Goal: Transaction & Acquisition: Purchase product/service

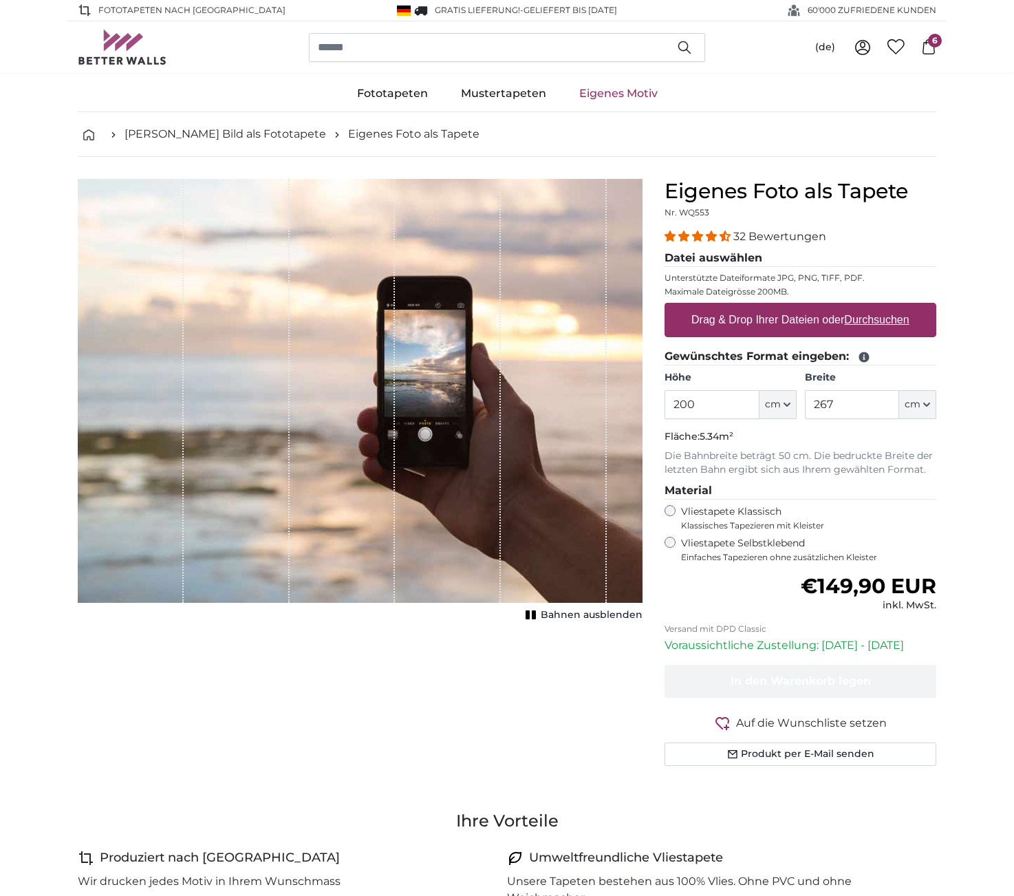
click at [872, 321] on u "Durchsuchen" at bounding box center [877, 320] width 65 height 12
click at [872, 307] on input "Drag & Drop Ihrer Dateien oder Durchsuchen" at bounding box center [801, 305] width 272 height 4
type input "**********"
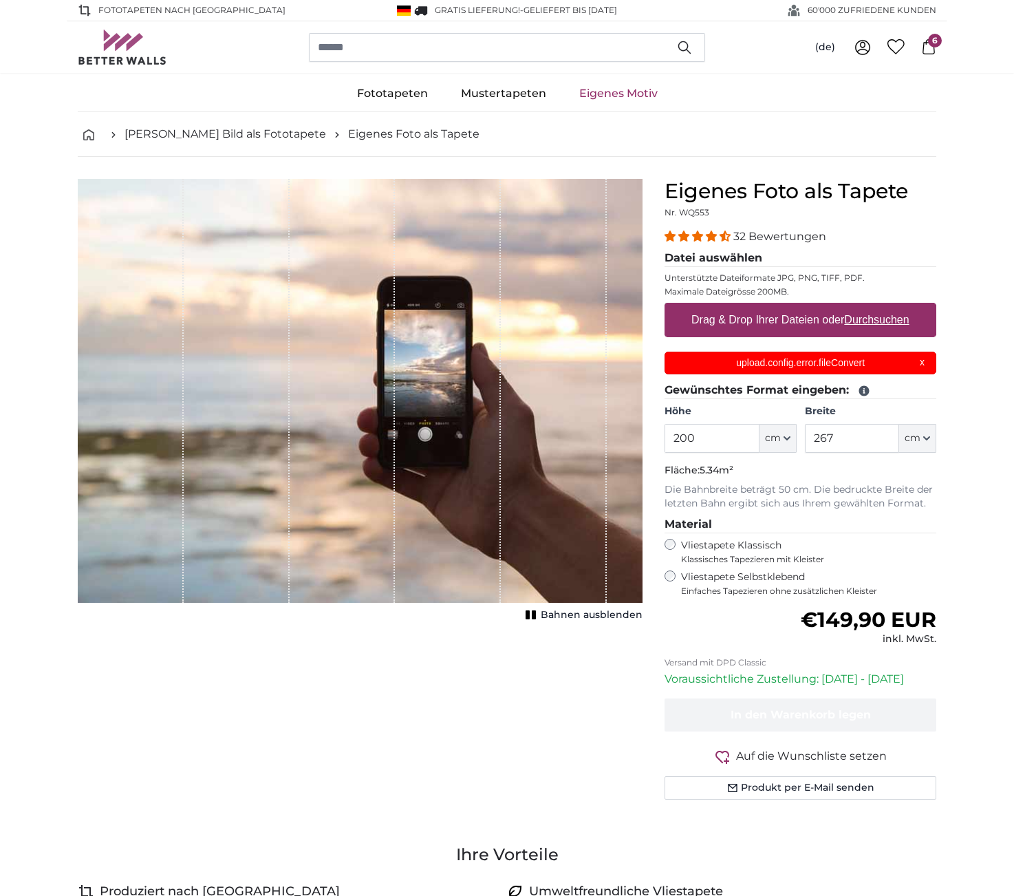
click at [881, 321] on u "Durchsuchen" at bounding box center [877, 320] width 65 height 12
click at [881, 307] on input "Drag & Drop Ihrer Dateien oder Durchsuchen" at bounding box center [801, 305] width 272 height 4
type input "**********"
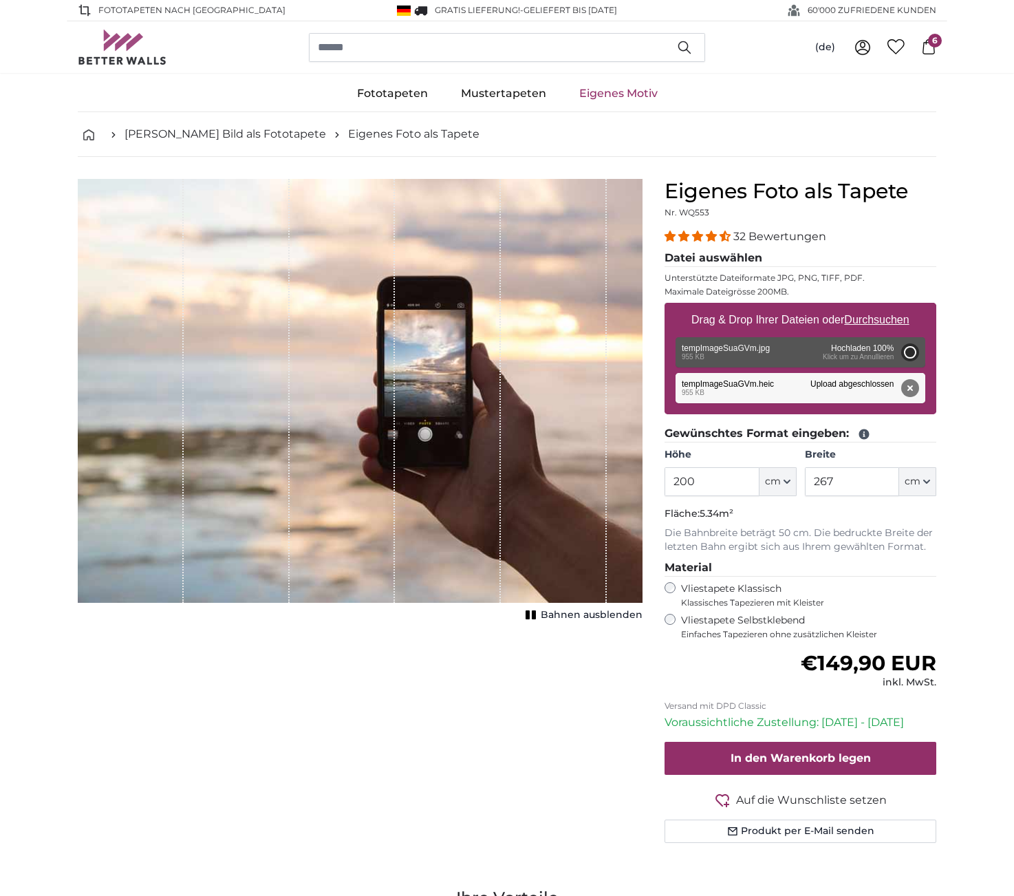
type input "147"
type input "195.5"
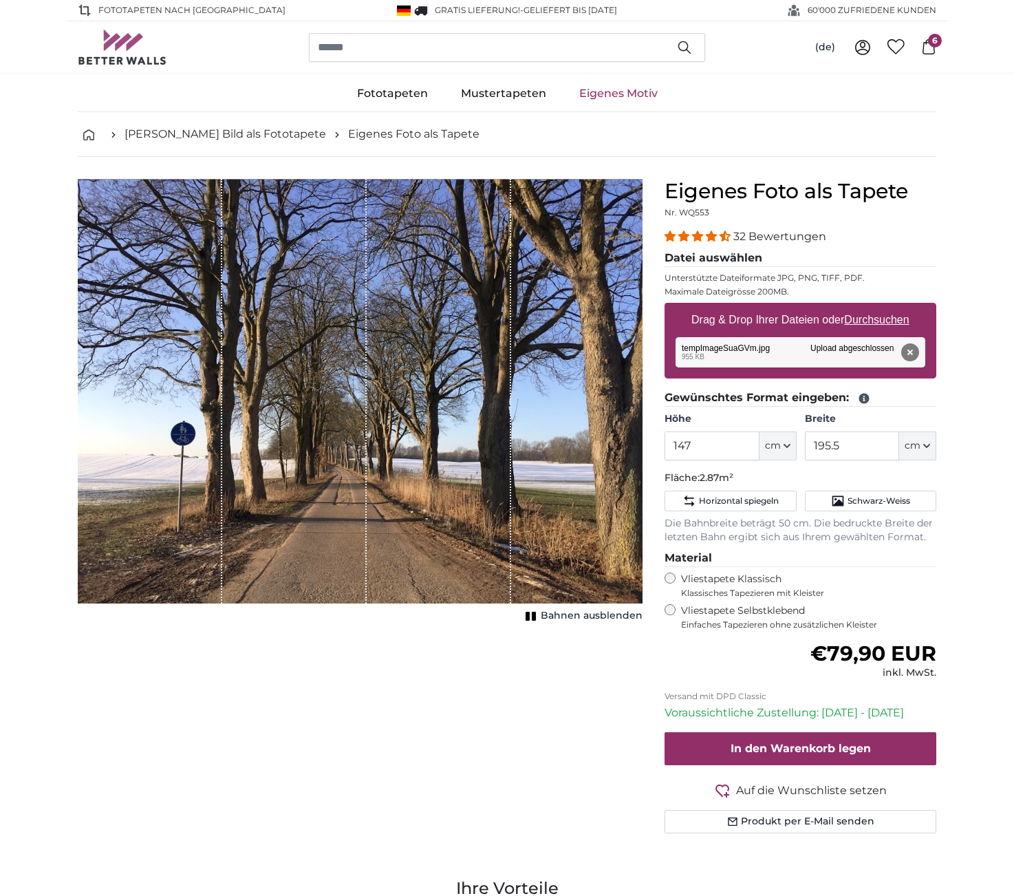
click at [530, 618] on rect "1 of 1" at bounding box center [528, 616] width 4 height 9
click at [726, 447] on input "147" at bounding box center [712, 445] width 94 height 29
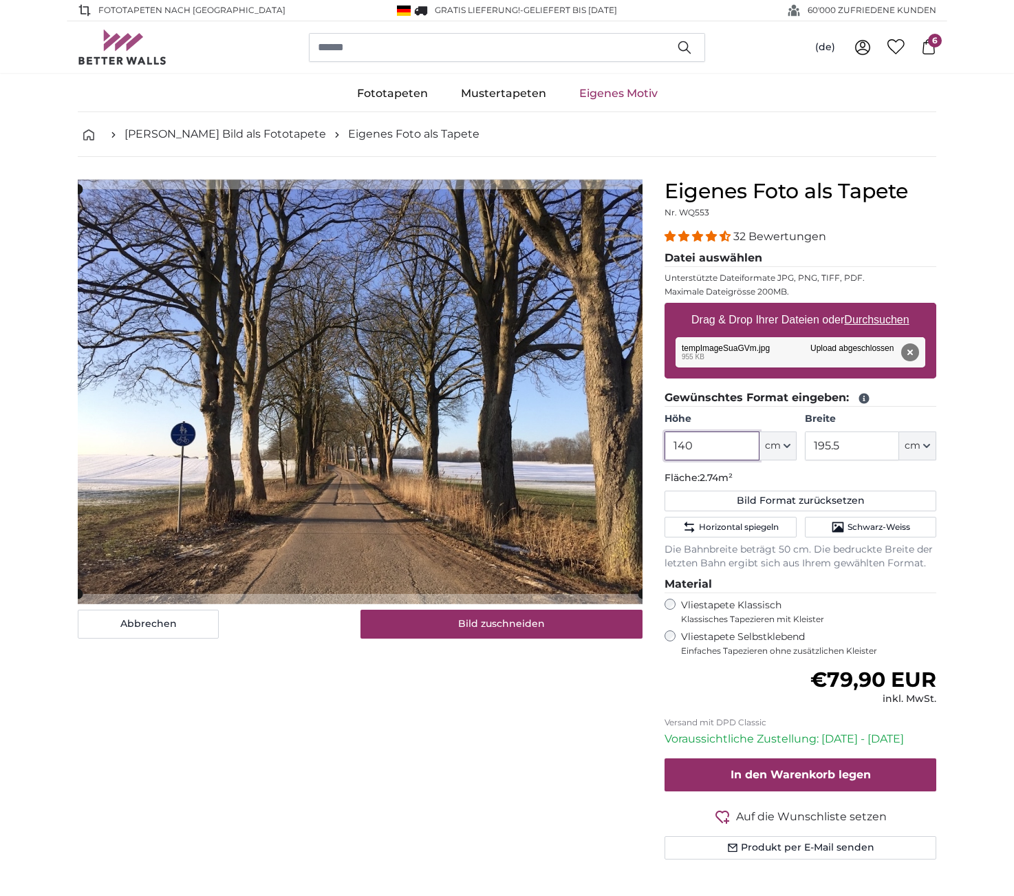
scroll to position [39, 0]
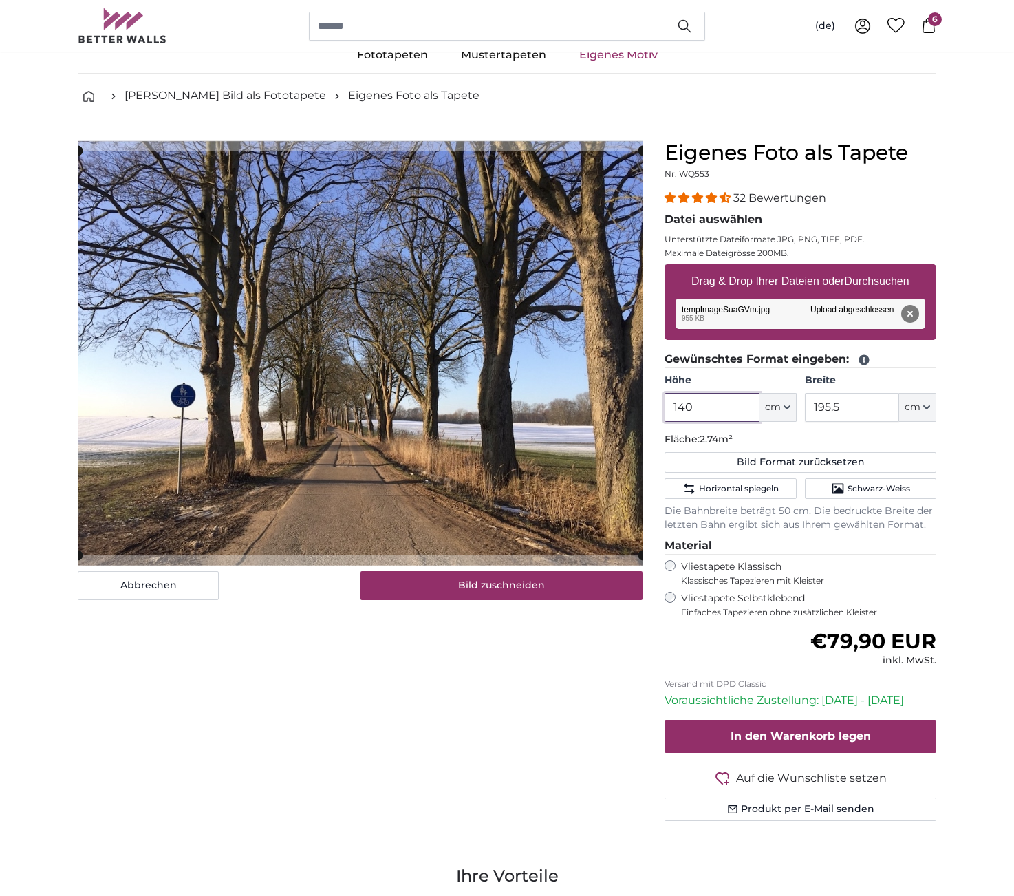
type input "140"
click at [876, 411] on input "195.5" at bounding box center [852, 407] width 94 height 29
type input "1"
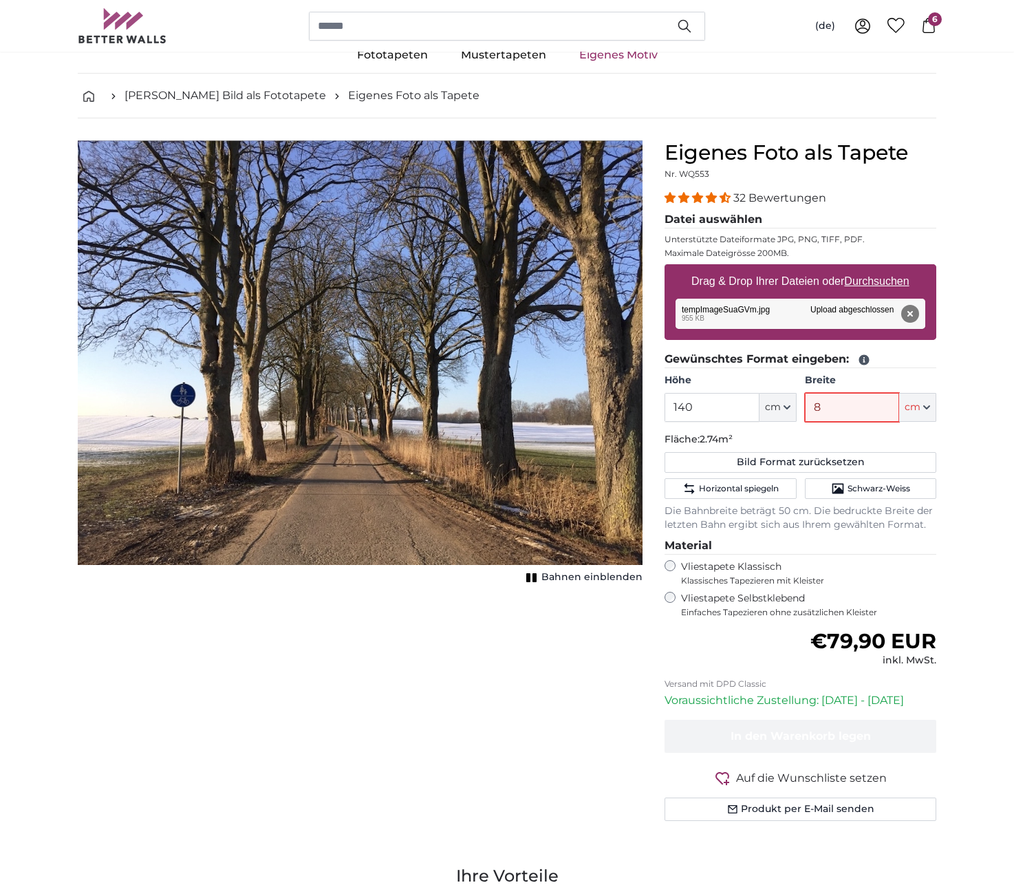
type input "80"
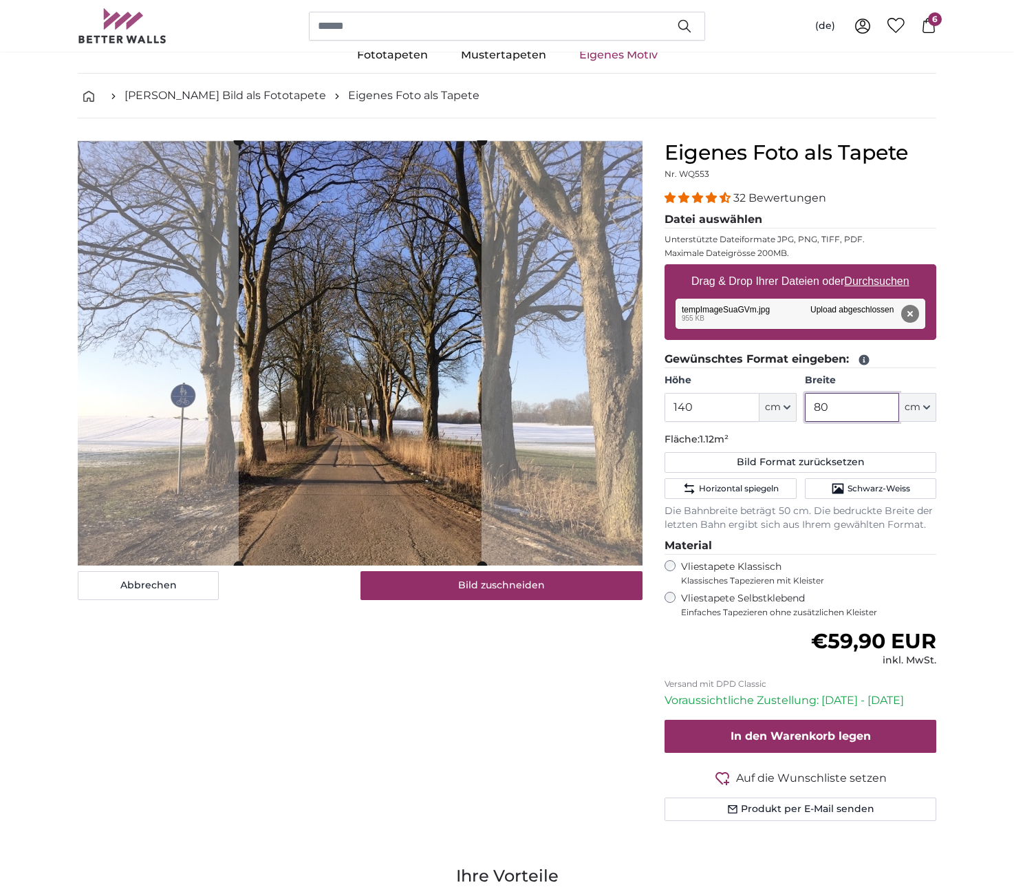
type input "8"
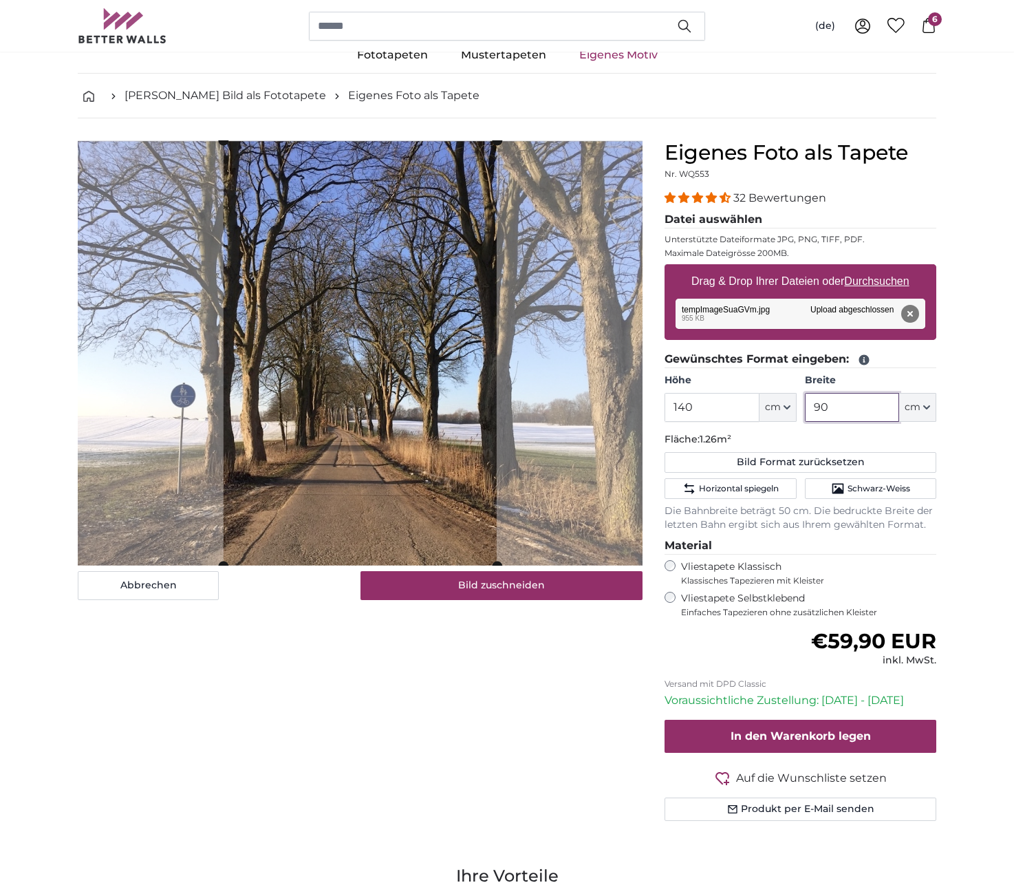
scroll to position [39, 0]
click at [486, 583] on button "Bild zuschneiden" at bounding box center [502, 585] width 283 height 29
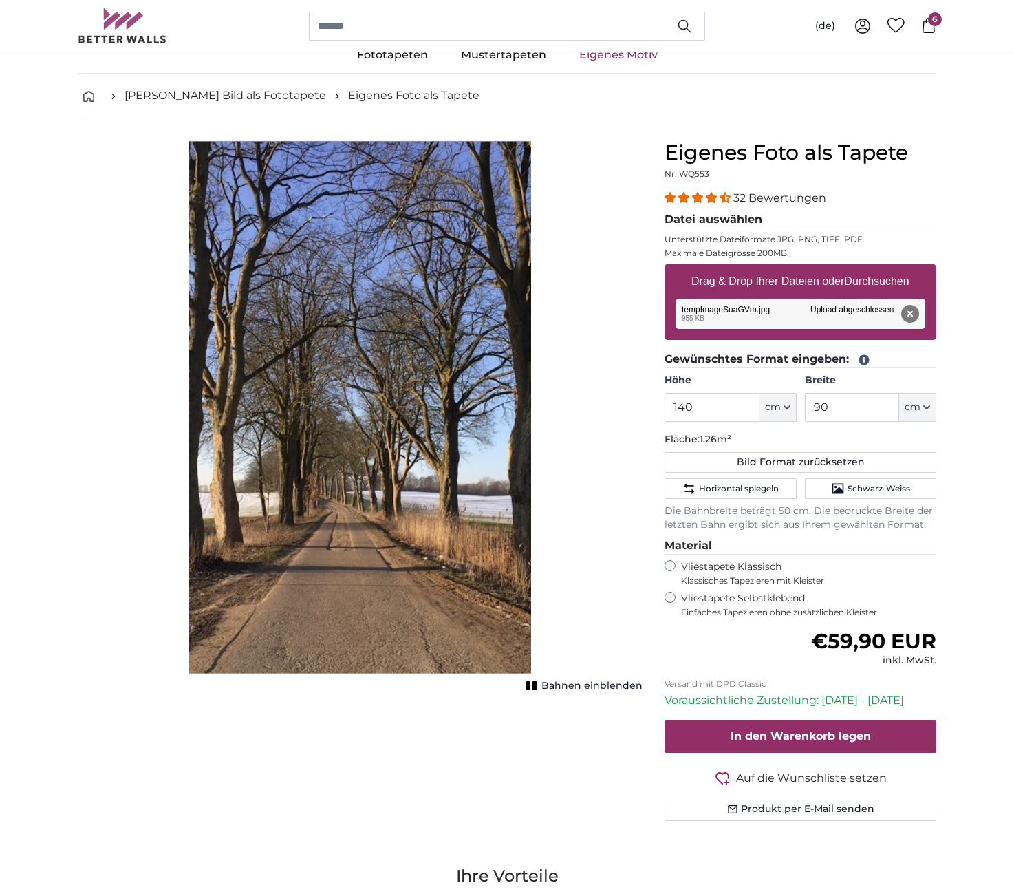
click at [537, 683] on rect "1 of 1" at bounding box center [535, 685] width 4 height 9
click at [536, 683] on rect "1 of 1" at bounding box center [534, 685] width 4 height 9
click at [537, 683] on rect "1 of 1" at bounding box center [535, 685] width 4 height 9
click at [536, 683] on rect "1 of 1" at bounding box center [534, 685] width 4 height 9
click at [850, 406] on input "90" at bounding box center [852, 407] width 94 height 29
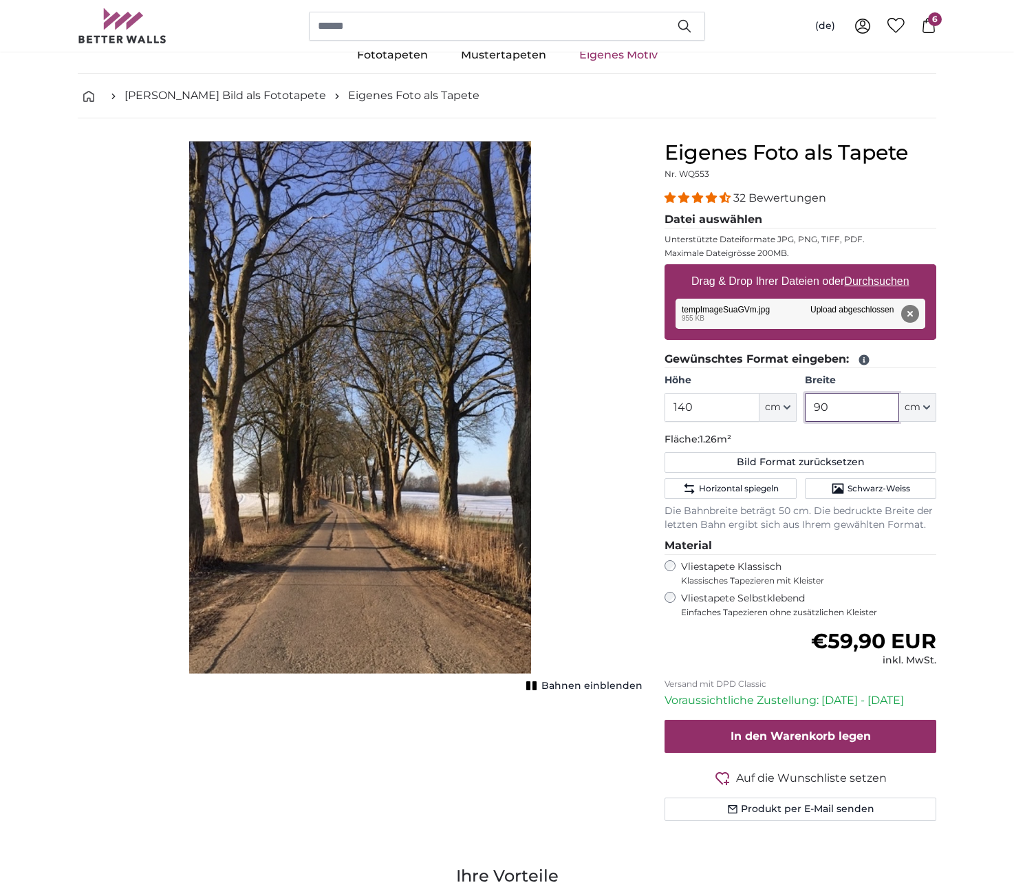
type input "9"
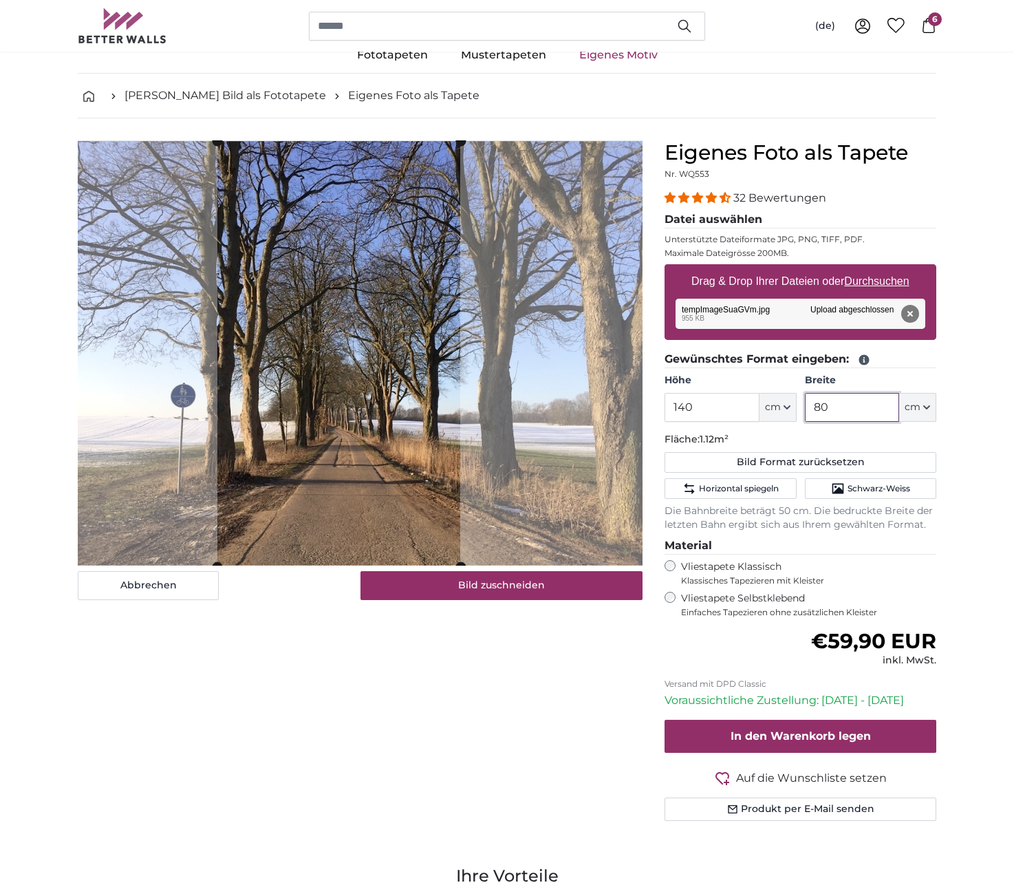
click at [380, 386] on cropper-handle at bounding box center [338, 353] width 243 height 425
type input "80"
click at [508, 582] on button "Bild zuschneiden" at bounding box center [502, 585] width 283 height 29
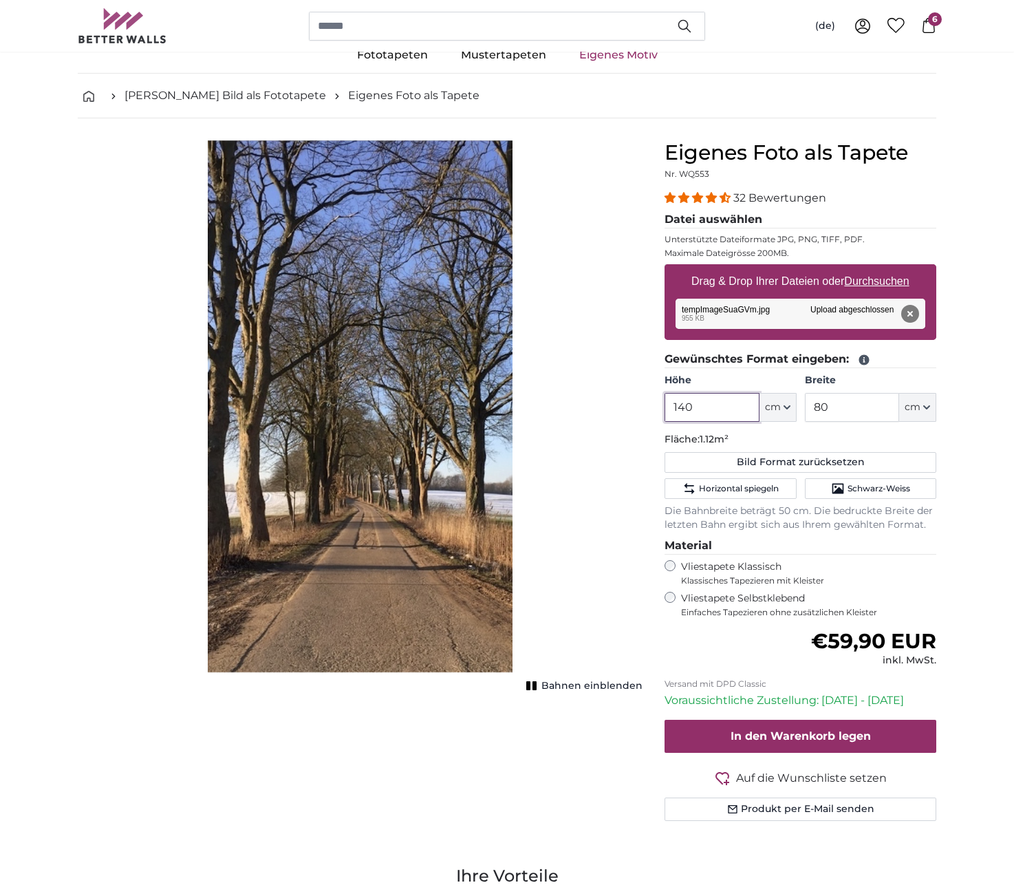
click at [742, 407] on input "140" at bounding box center [712, 407] width 94 height 29
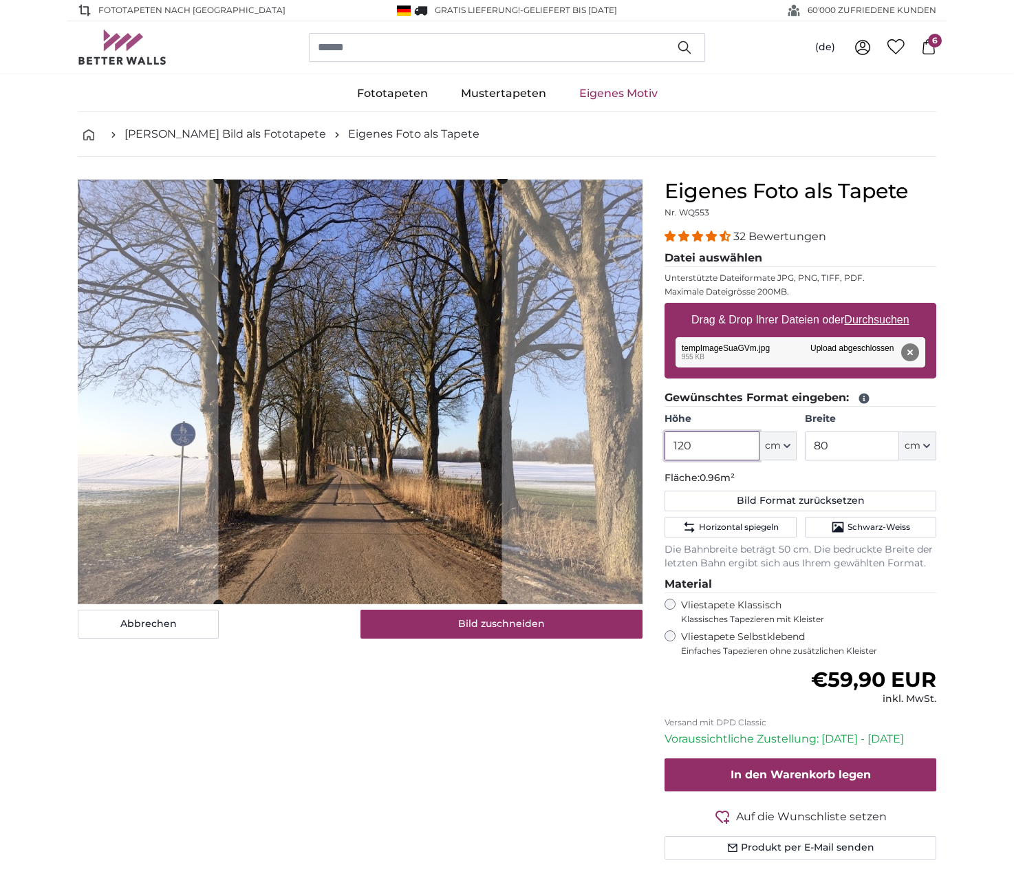
scroll to position [0, 0]
type input "120"
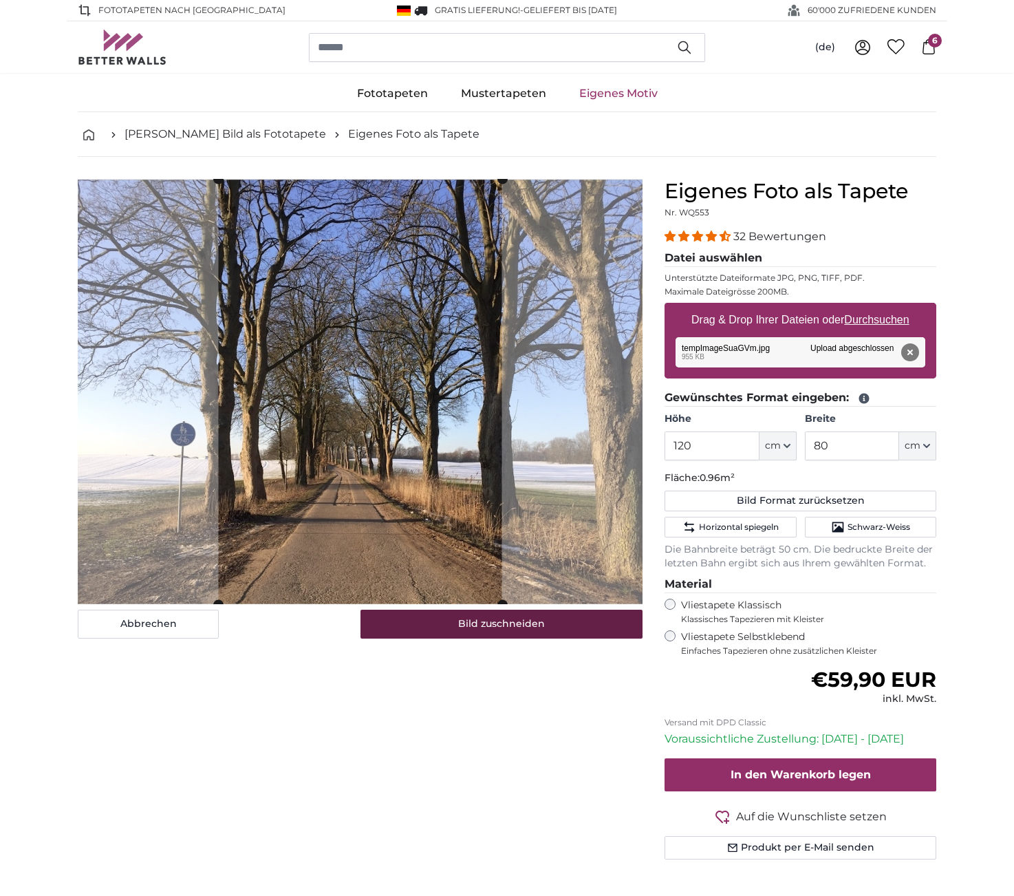
click at [509, 624] on button "Bild zuschneiden" at bounding box center [502, 624] width 283 height 29
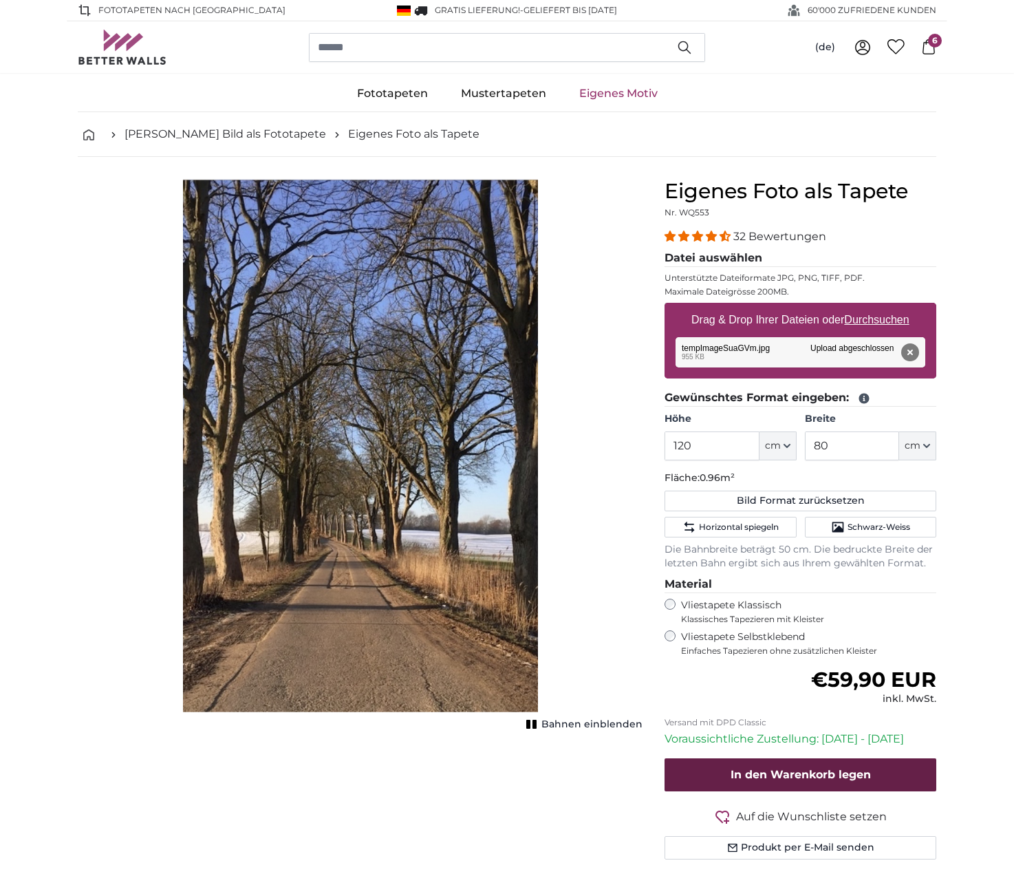
click at [785, 768] on span "In den Warenkorb legen" at bounding box center [801, 774] width 140 height 13
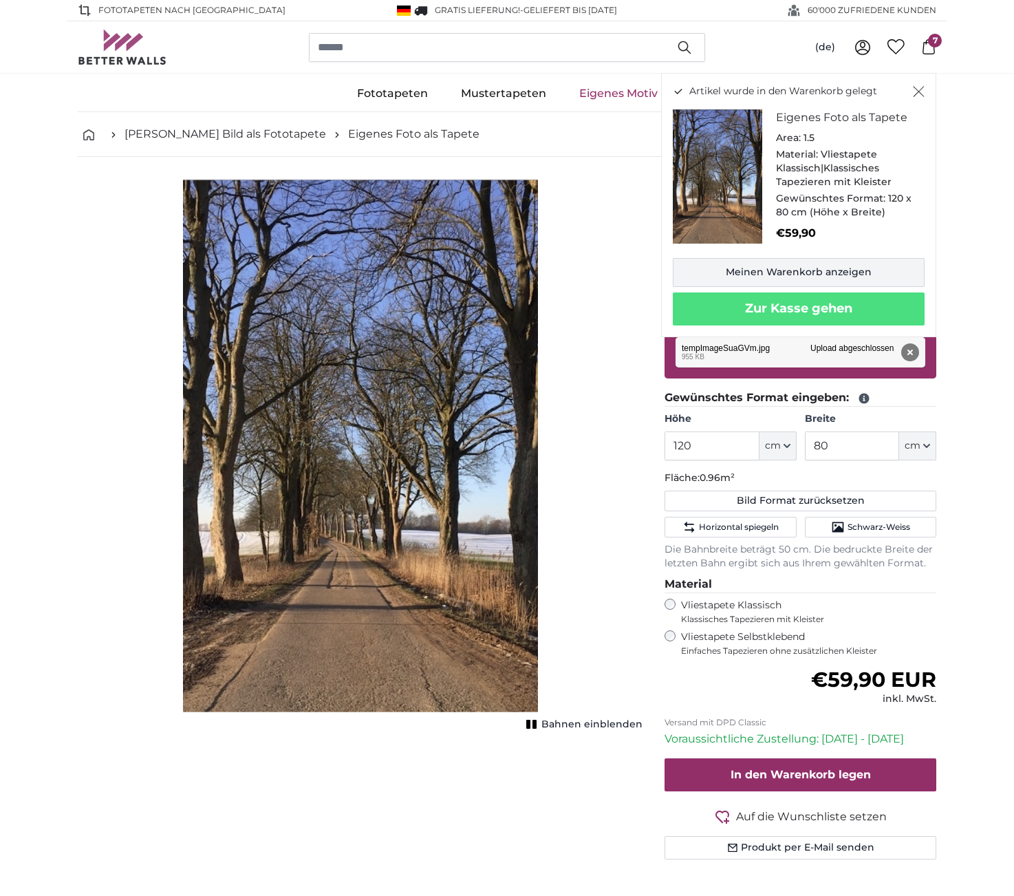
click at [797, 261] on link "Meinen Warenkorb anzeigen" at bounding box center [799, 272] width 252 height 29
click at [613, 93] on link "Eigenes Motiv" at bounding box center [618, 94] width 111 height 36
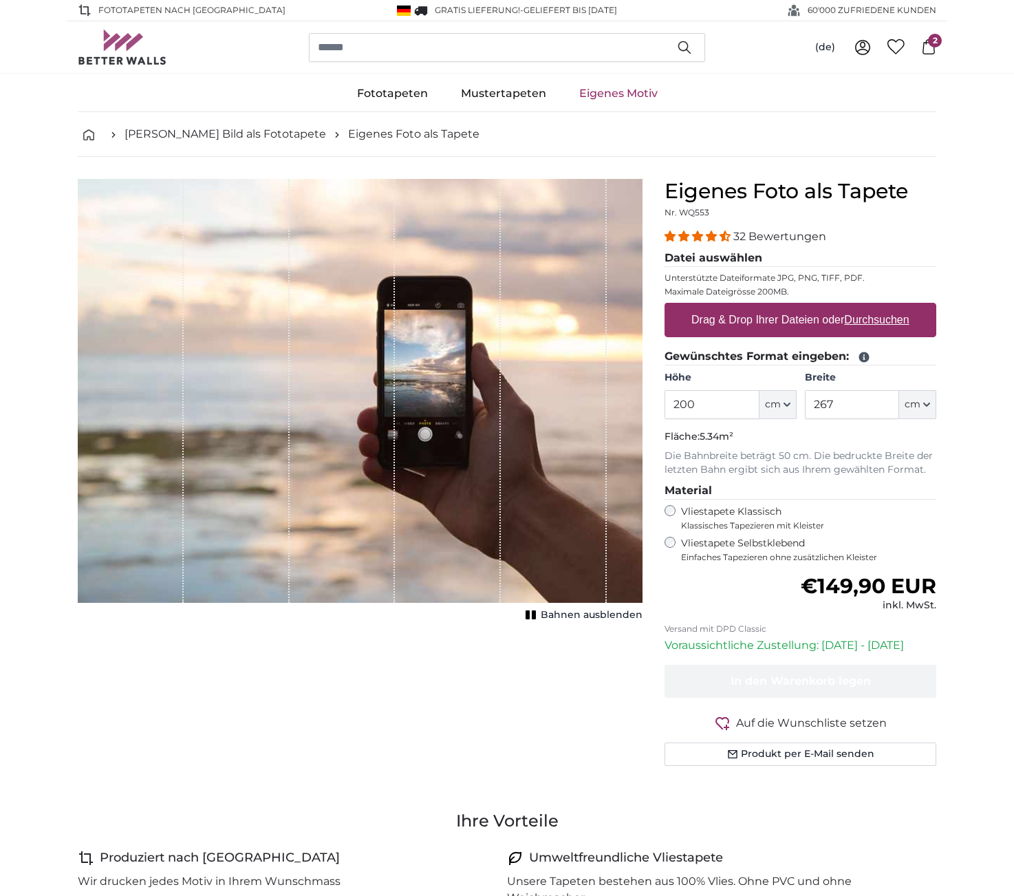
click at [864, 319] on u "Durchsuchen" at bounding box center [877, 320] width 65 height 12
click at [864, 307] on input "Drag & Drop Ihrer Dateien oder Durchsuchen" at bounding box center [801, 305] width 272 height 4
type input "**********"
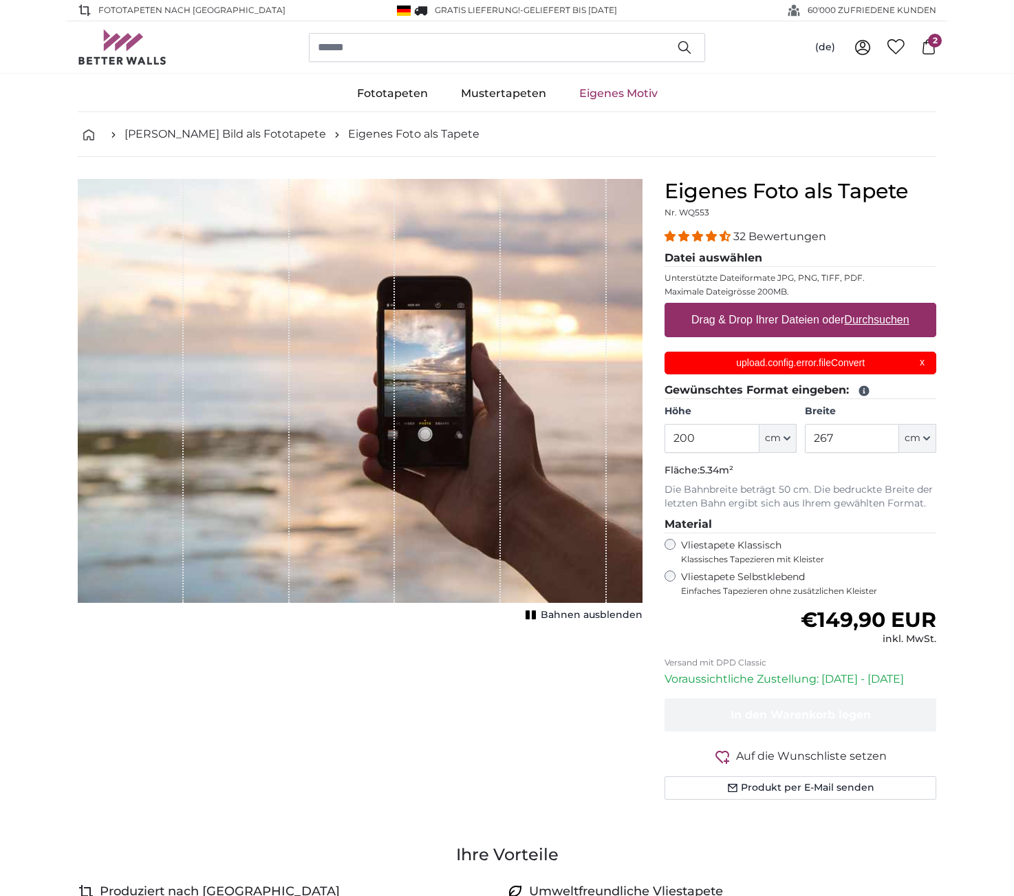
click at [924, 363] on div "upload.config.error.fileConvert X" at bounding box center [801, 363] width 272 height 23
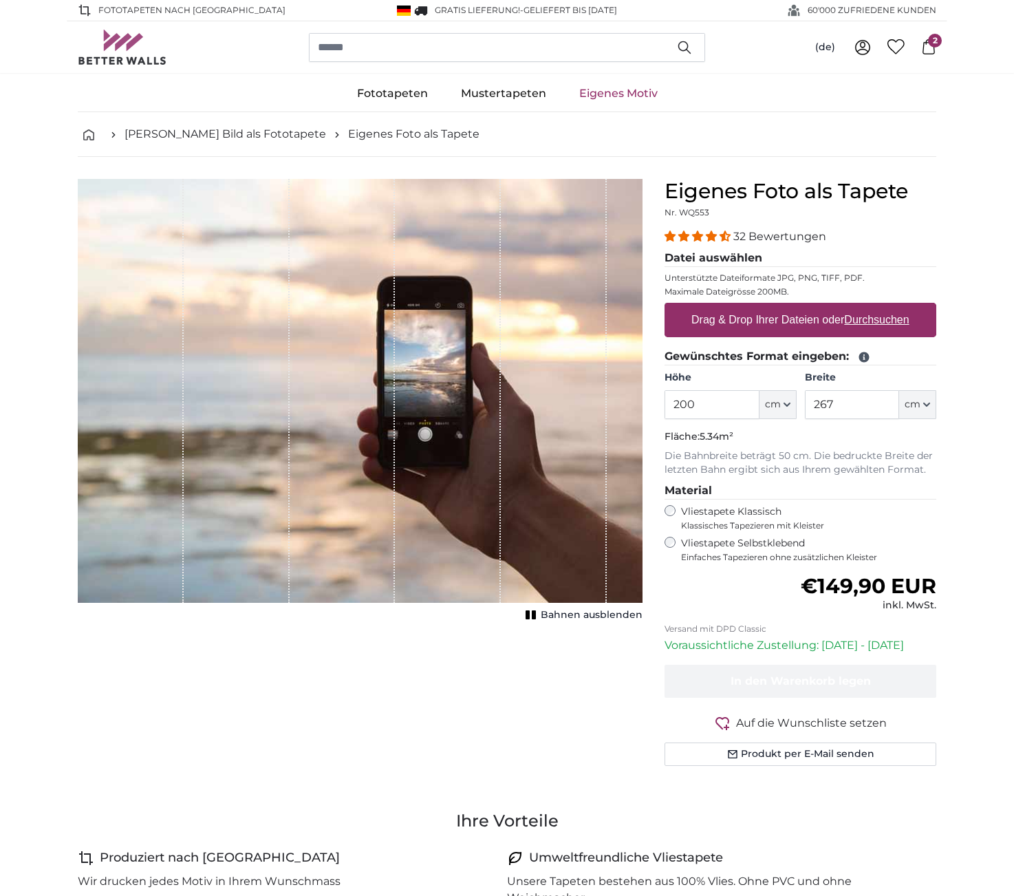
click at [868, 319] on u "Durchsuchen" at bounding box center [877, 320] width 65 height 12
click at [868, 307] on input "Drag & Drop Ihrer Dateien oder Durchsuchen" at bounding box center [801, 305] width 272 height 4
type input "**********"
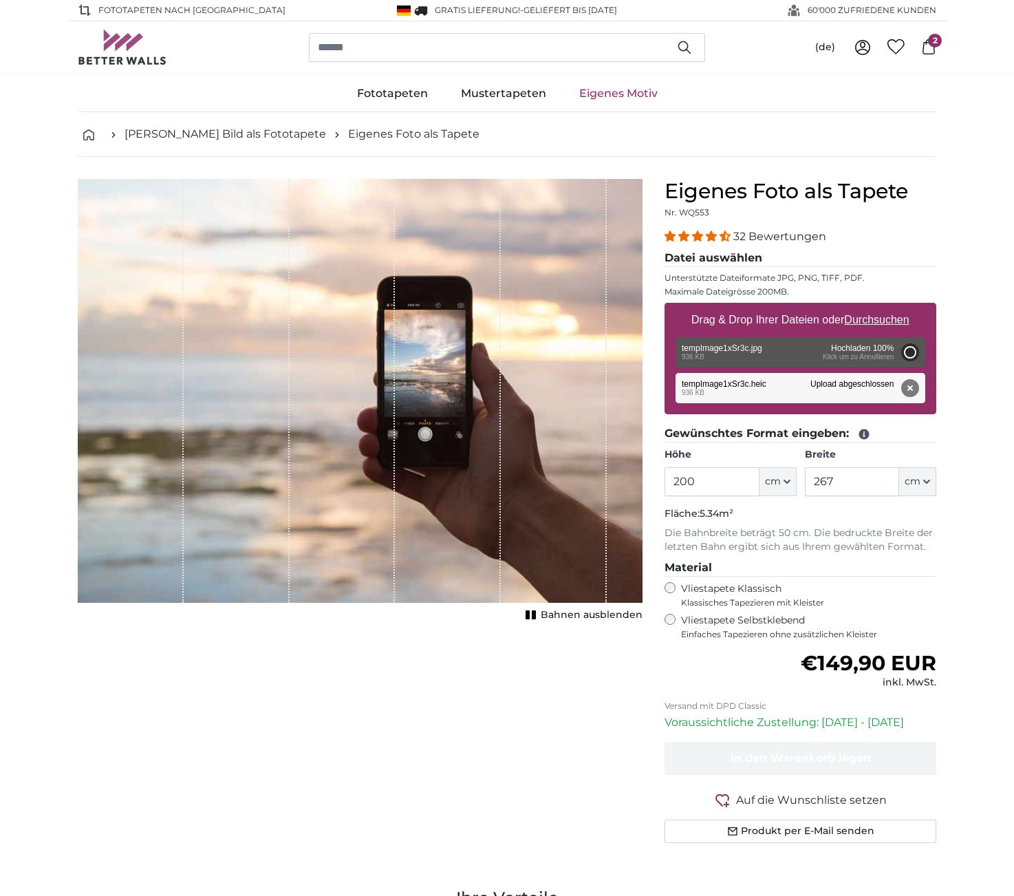
type input "190"
type input "252.7"
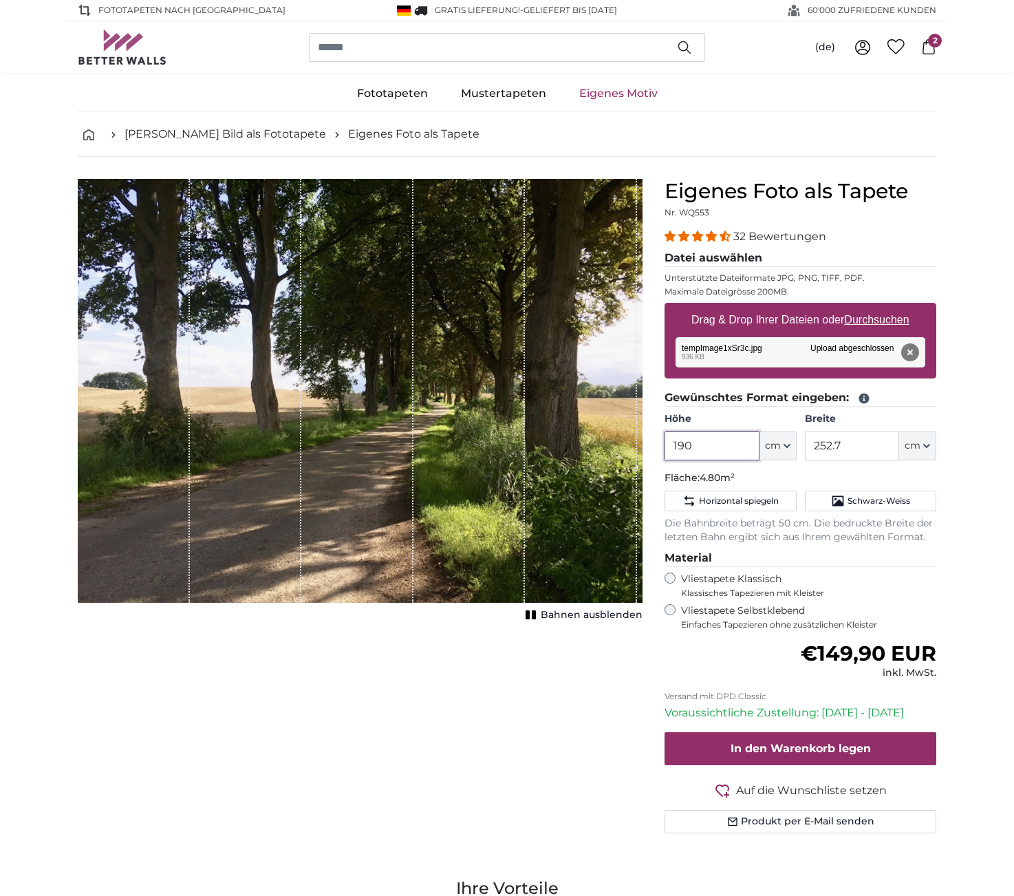
click at [708, 446] on input "190" at bounding box center [712, 445] width 94 height 29
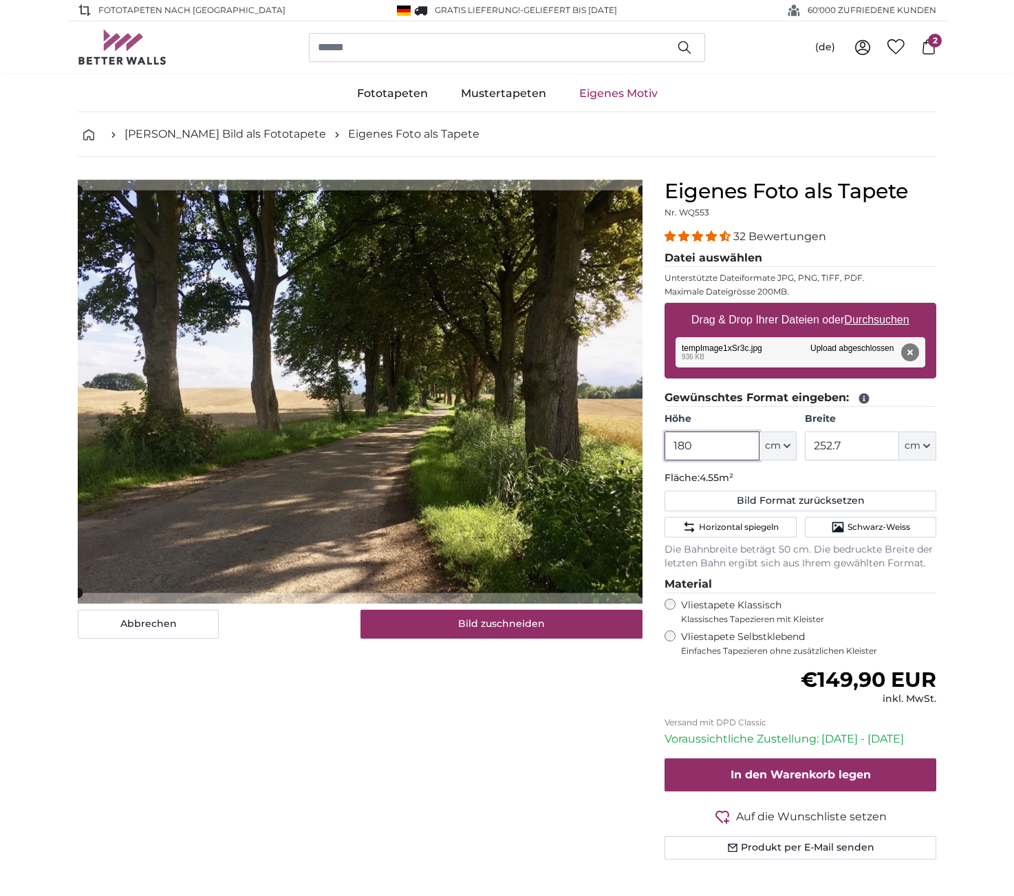
type input "180"
click at [874, 448] on input "252.7" at bounding box center [852, 445] width 94 height 29
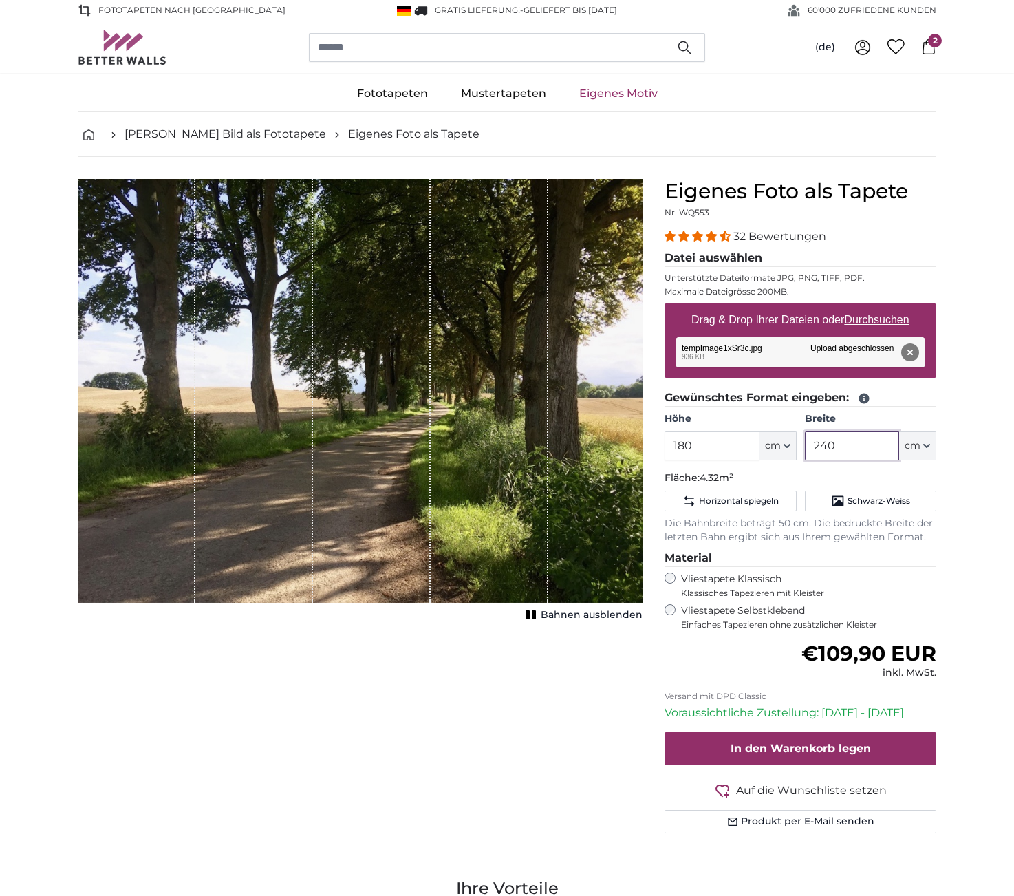
type input "240"
click at [530, 615] on rect "1 of 1" at bounding box center [528, 614] width 4 height 9
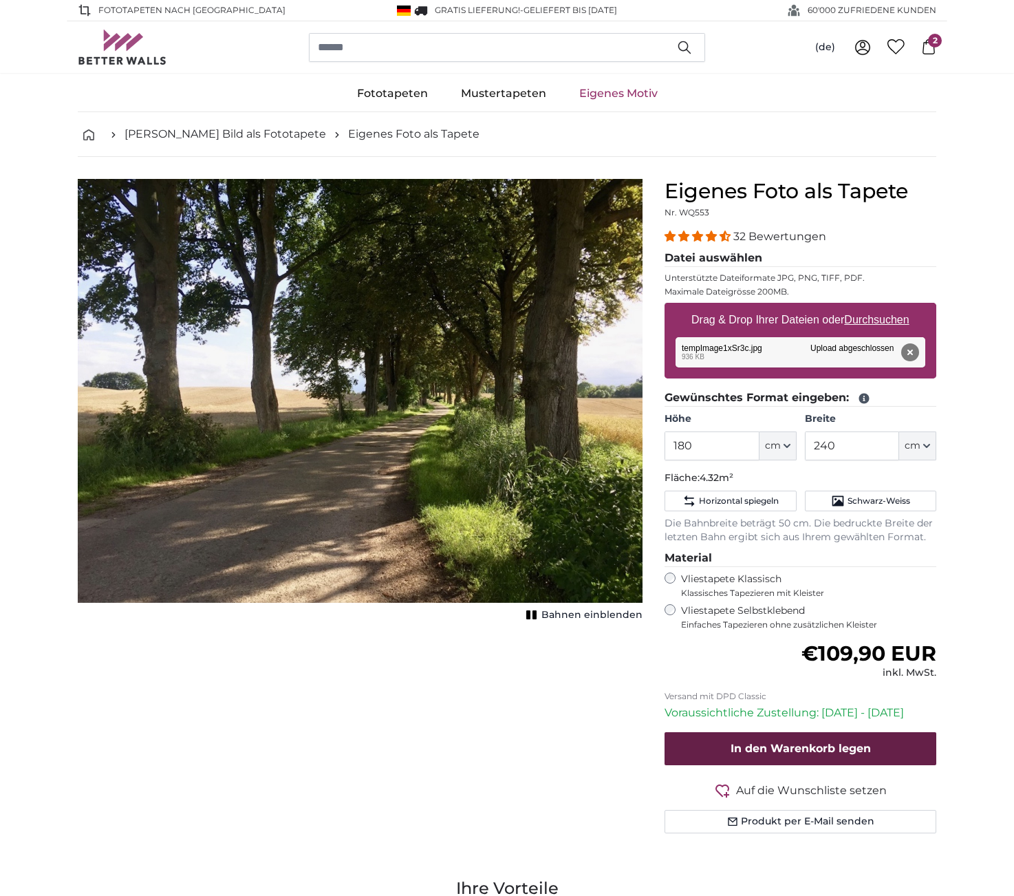
click at [806, 743] on span "In den Warenkorb legen" at bounding box center [801, 748] width 140 height 13
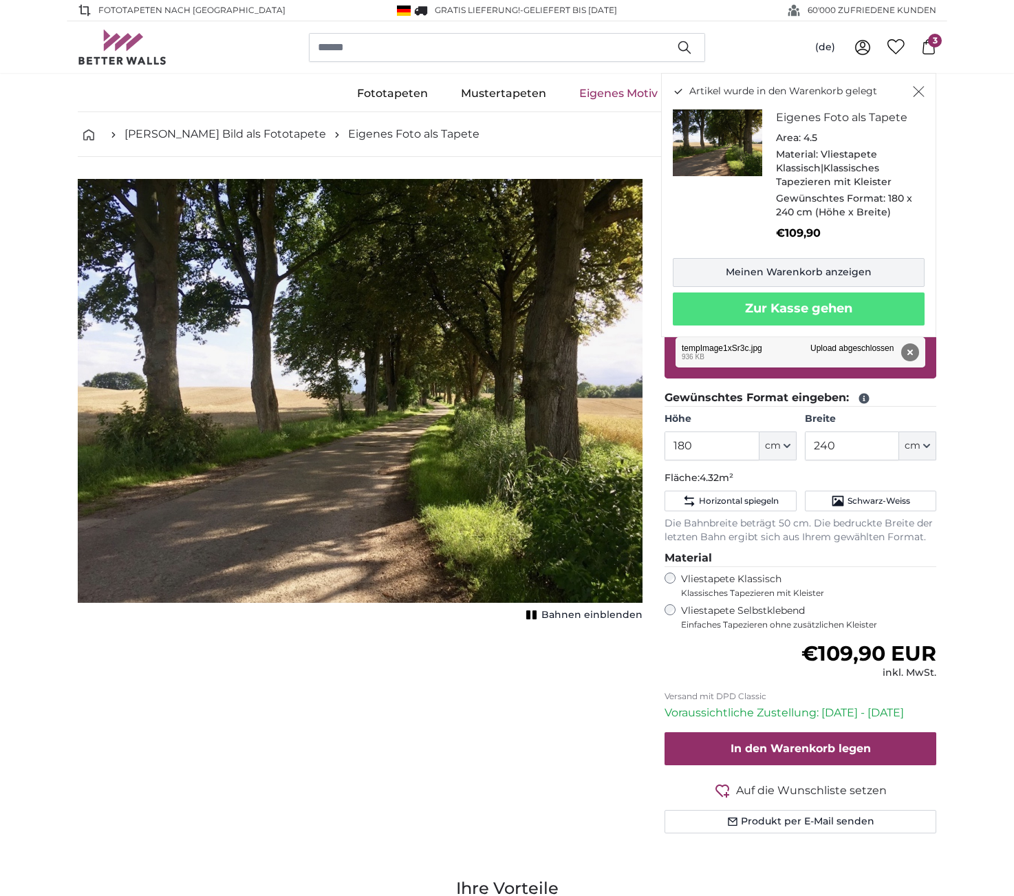
click at [780, 262] on link "Meinen Warenkorb anzeigen" at bounding box center [799, 272] width 252 height 29
